Goal: Transaction & Acquisition: Purchase product/service

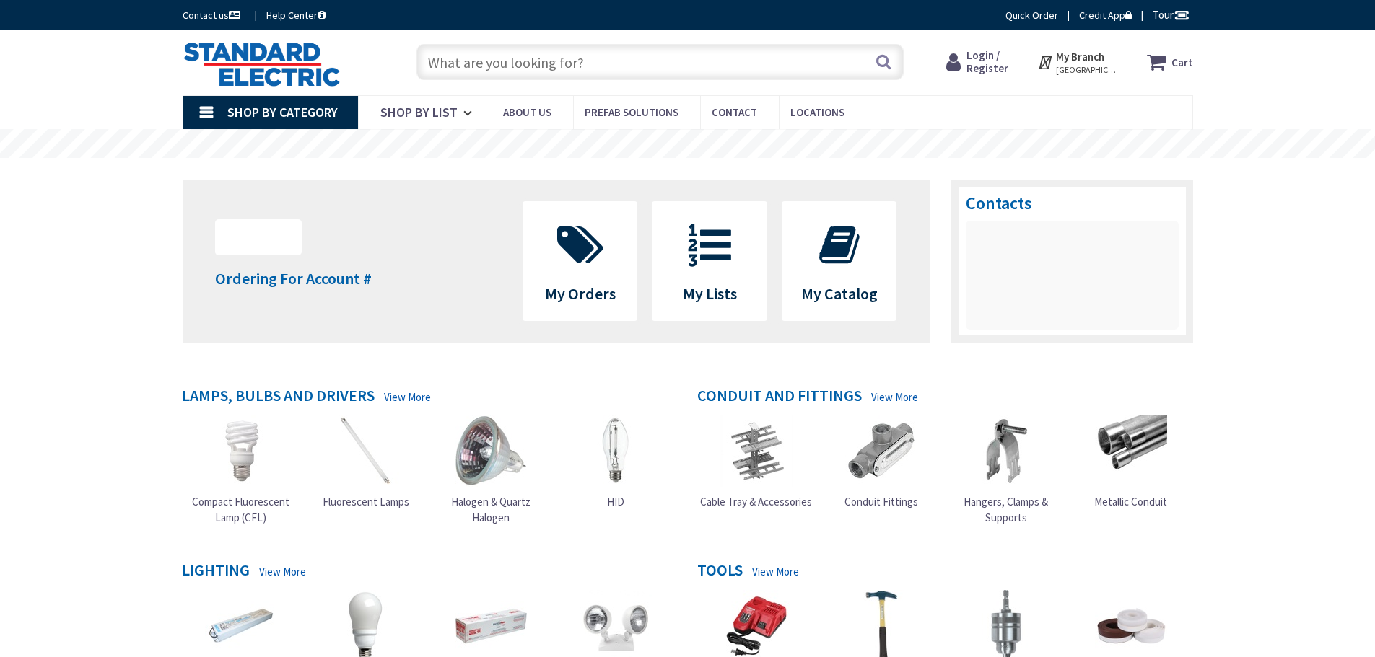
type input "[GEOGRAPHIC_DATA], [GEOGRAPHIC_DATA]"
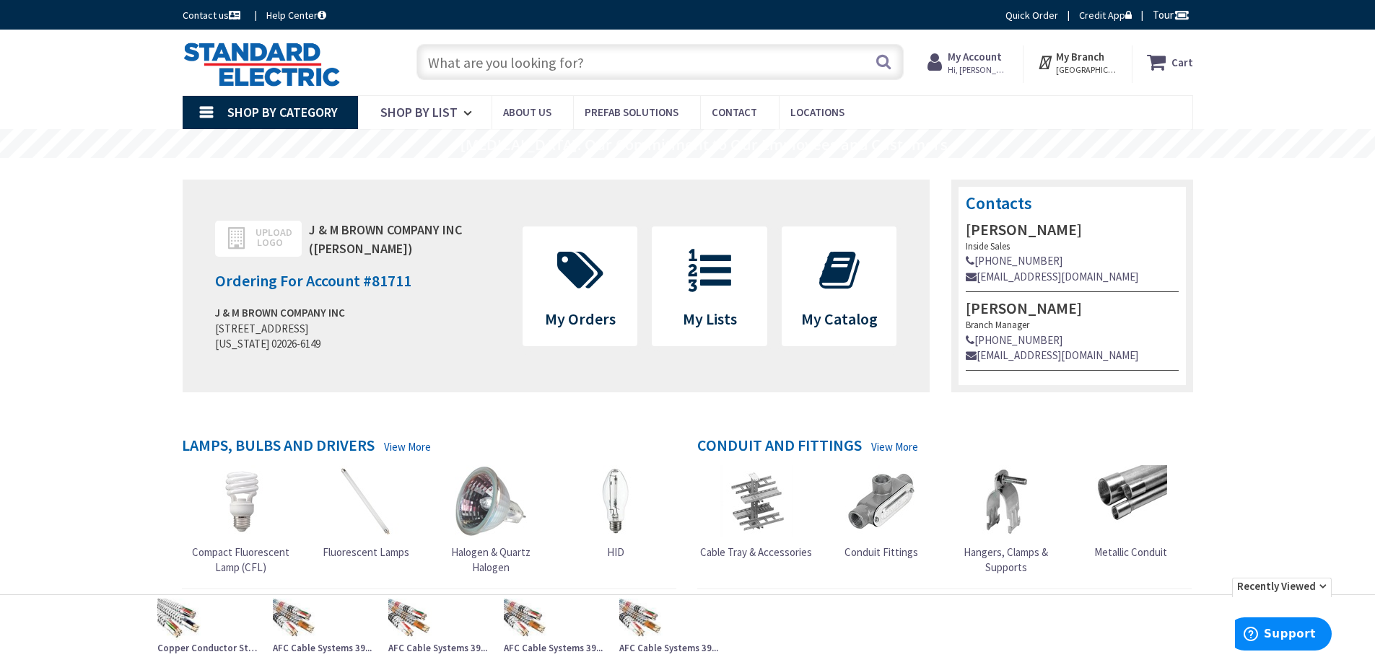
paste input "ALDS4047R"
type input "ALDS4047R"
click at [888, 61] on button "Search" at bounding box center [883, 61] width 19 height 32
